Goal: Find specific fact: Find specific fact

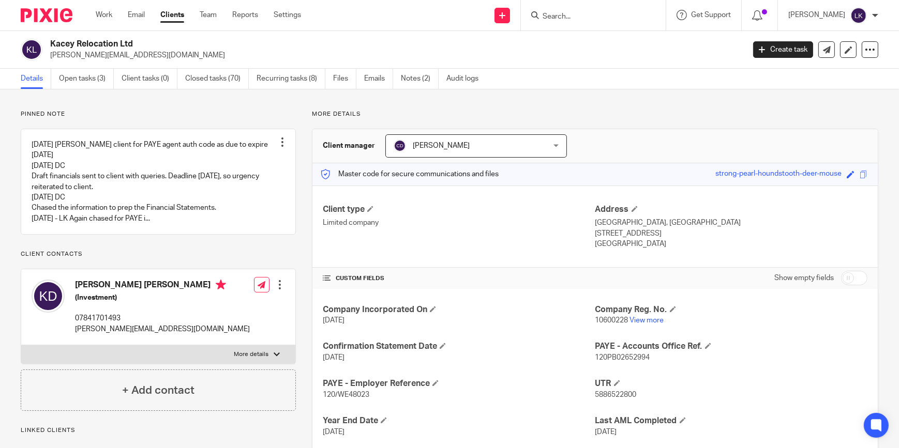
click at [588, 13] on input "Search" at bounding box center [587, 16] width 93 height 9
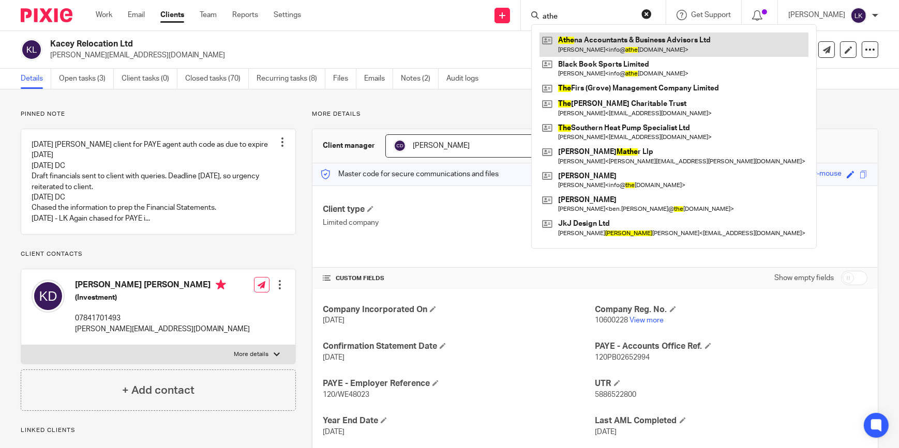
type input "athe"
click at [600, 40] on link at bounding box center [673, 45] width 269 height 24
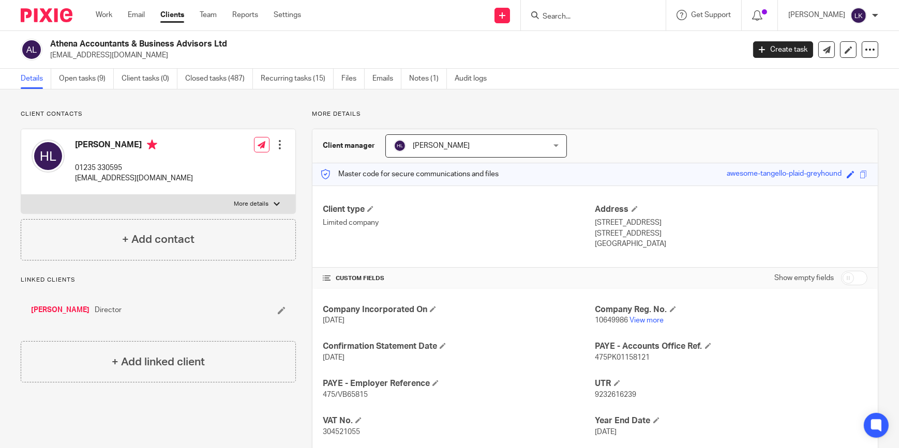
click at [344, 431] on span "304521055" at bounding box center [341, 432] width 37 height 7
copy span "304521055"
